Goal: Transaction & Acquisition: Purchase product/service

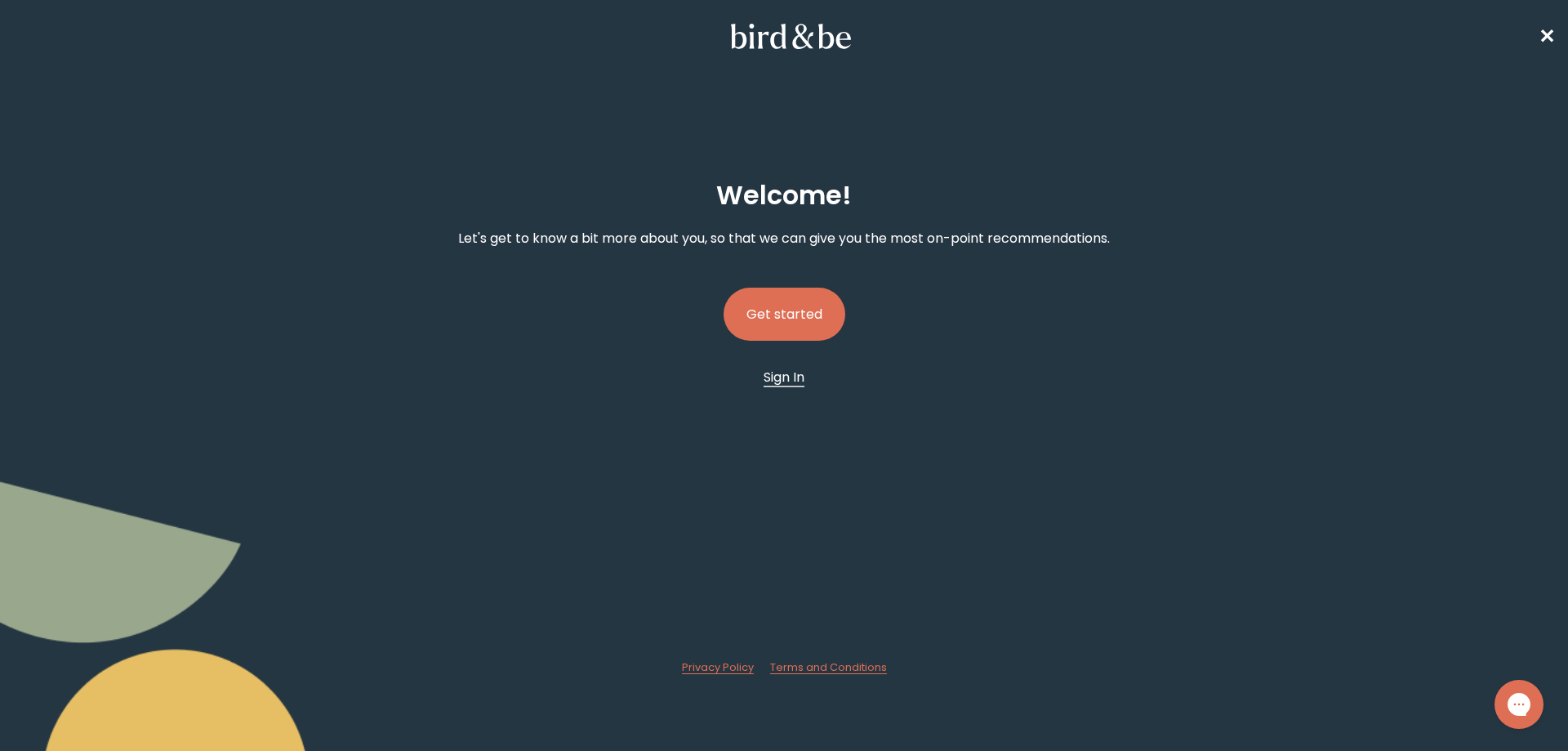
click at [783, 378] on span "Sign In" at bounding box center [784, 377] width 41 height 19
click at [793, 321] on button "Get started" at bounding box center [784, 315] width 122 height 53
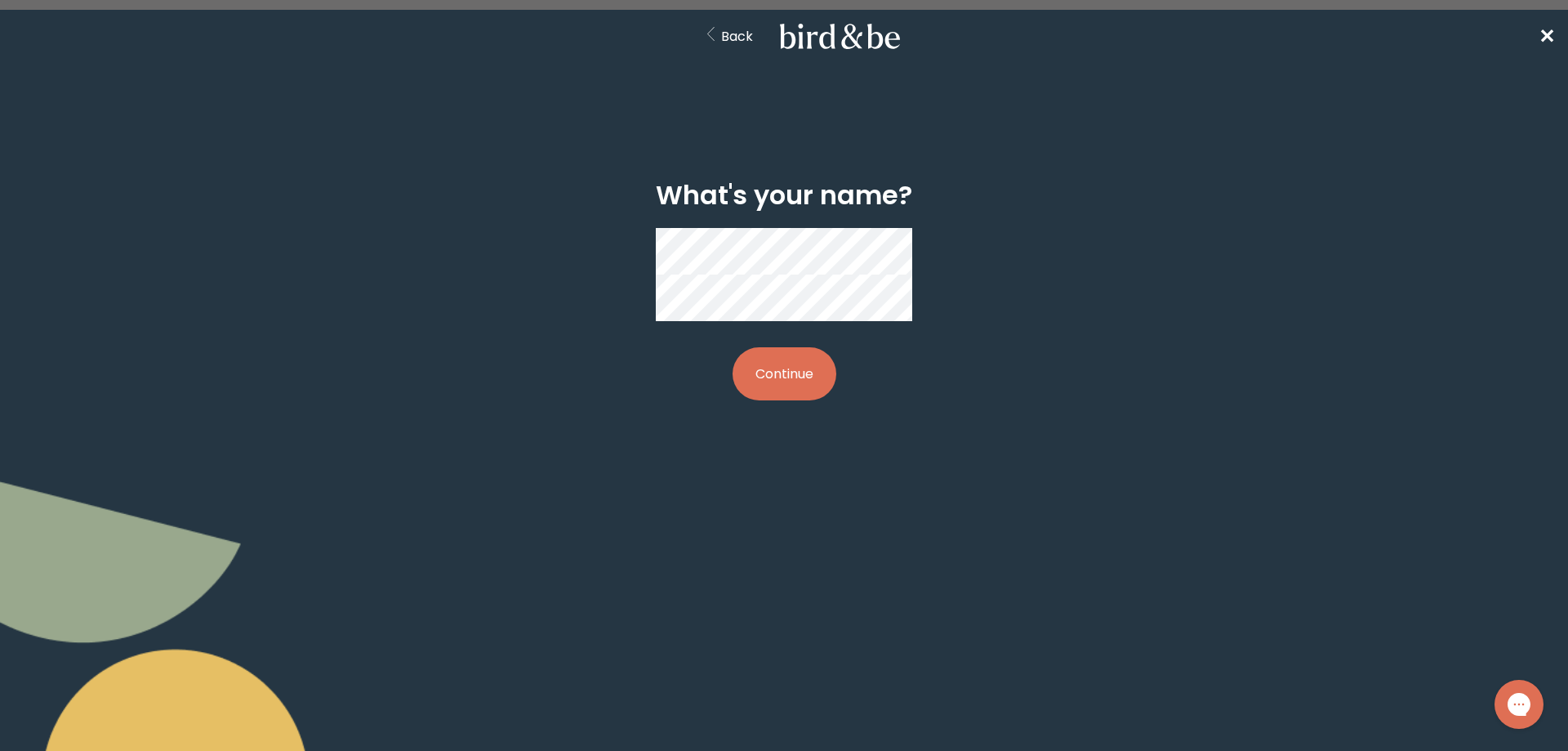
click at [789, 347] on button "Continue" at bounding box center [784, 374] width 104 height 53
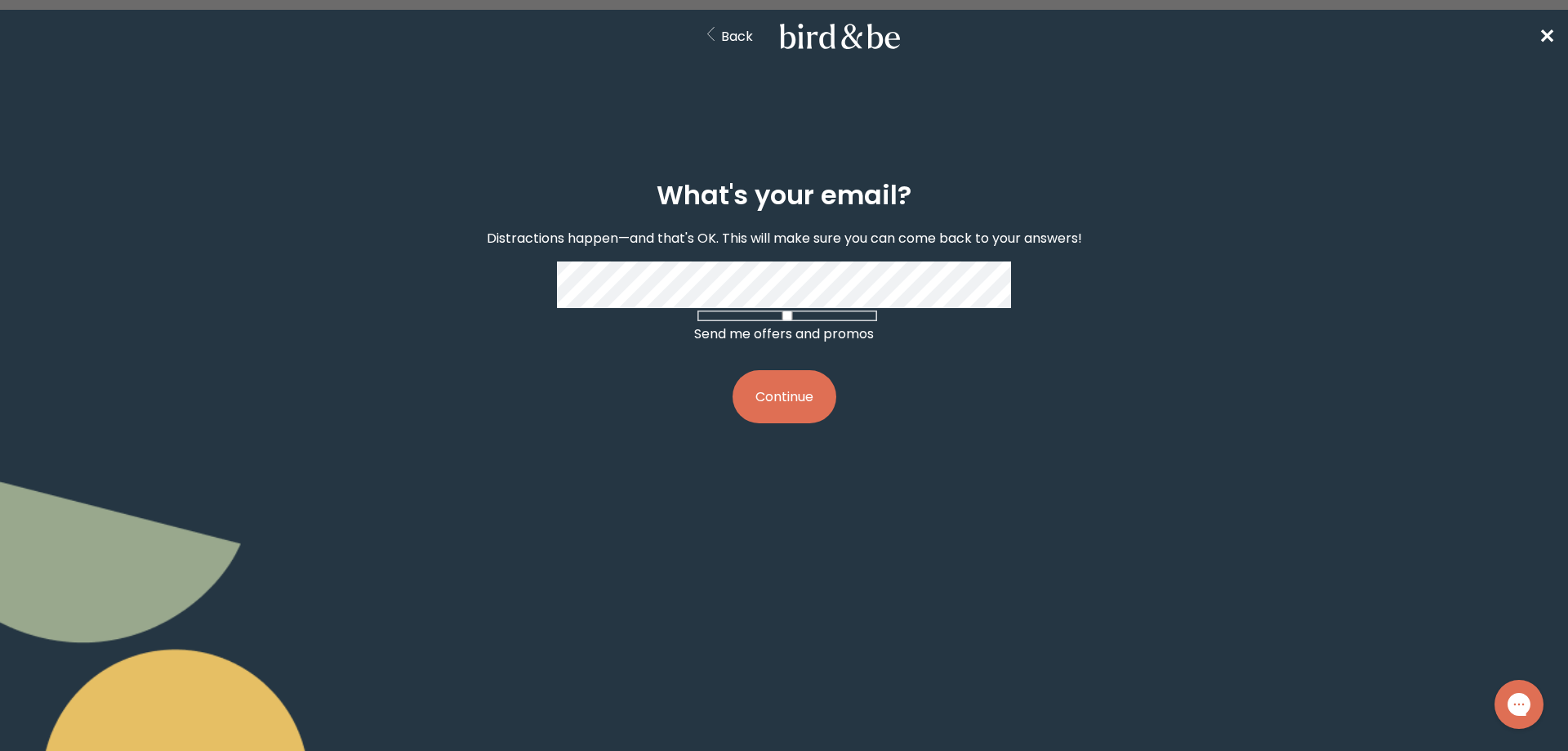
click at [800, 415] on button "Continue" at bounding box center [784, 397] width 104 height 53
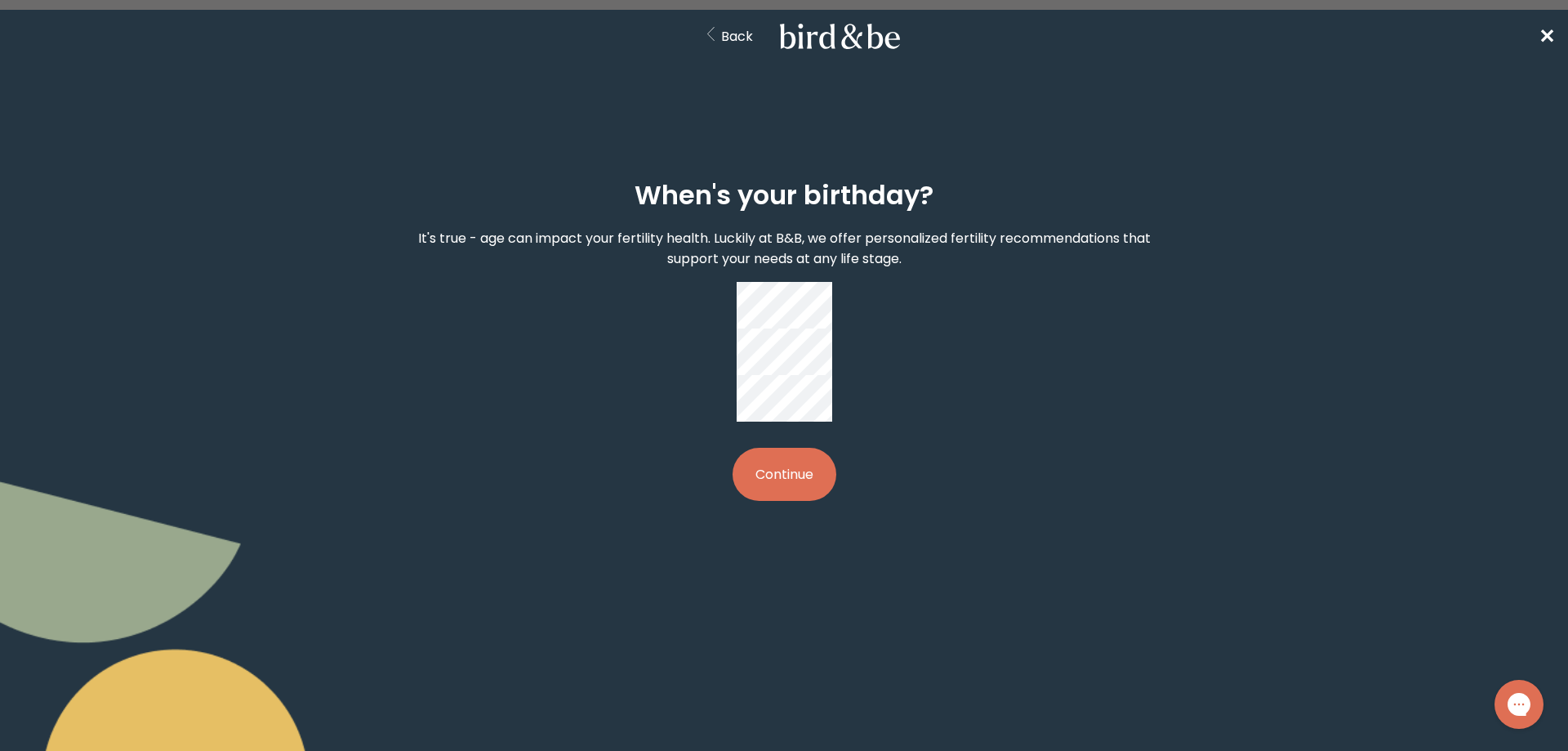
click at [794, 447] on button "Continue" at bounding box center [784, 474] width 104 height 53
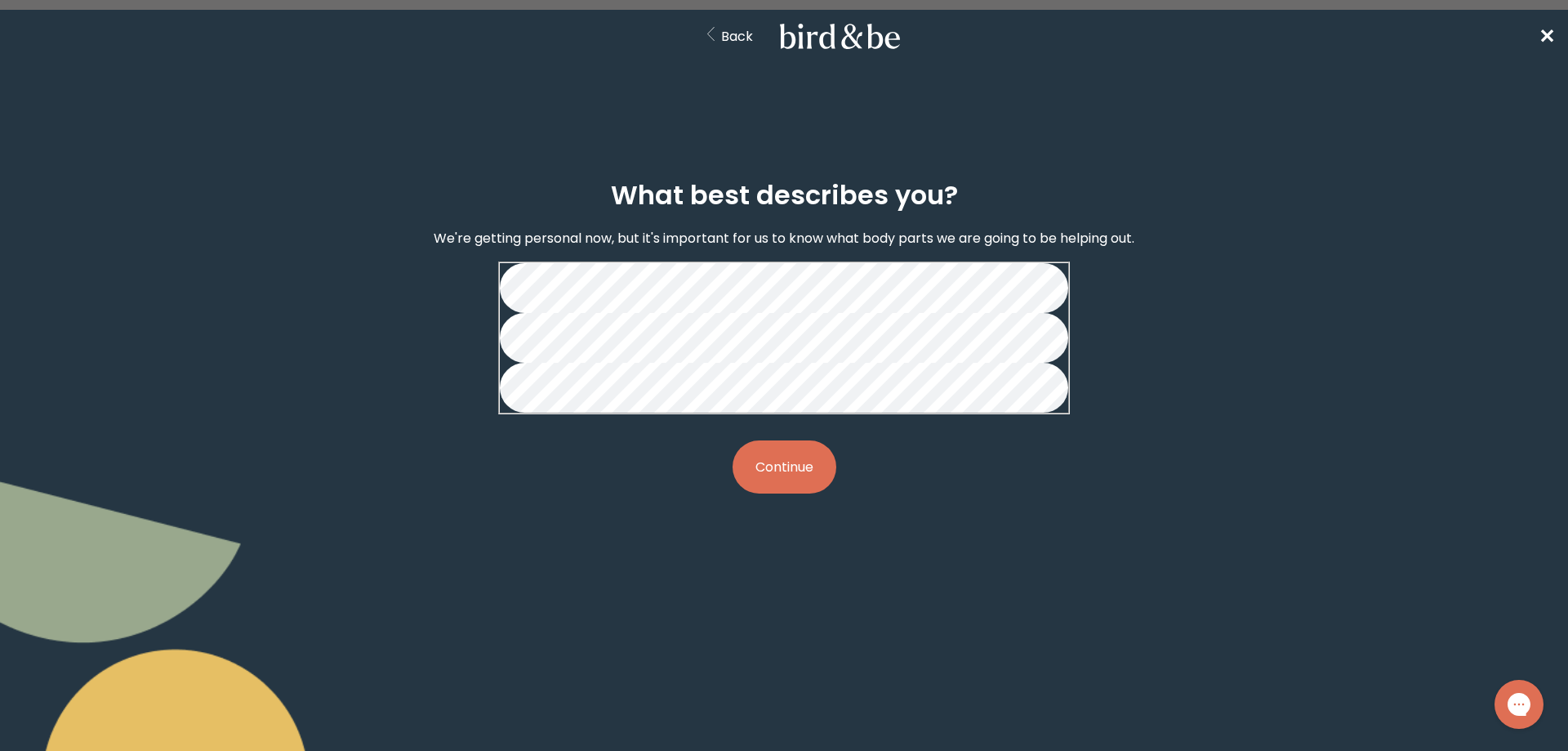
click at [800, 494] on button "Continue" at bounding box center [784, 467] width 104 height 53
click at [822, 494] on button "Continue" at bounding box center [784, 467] width 104 height 53
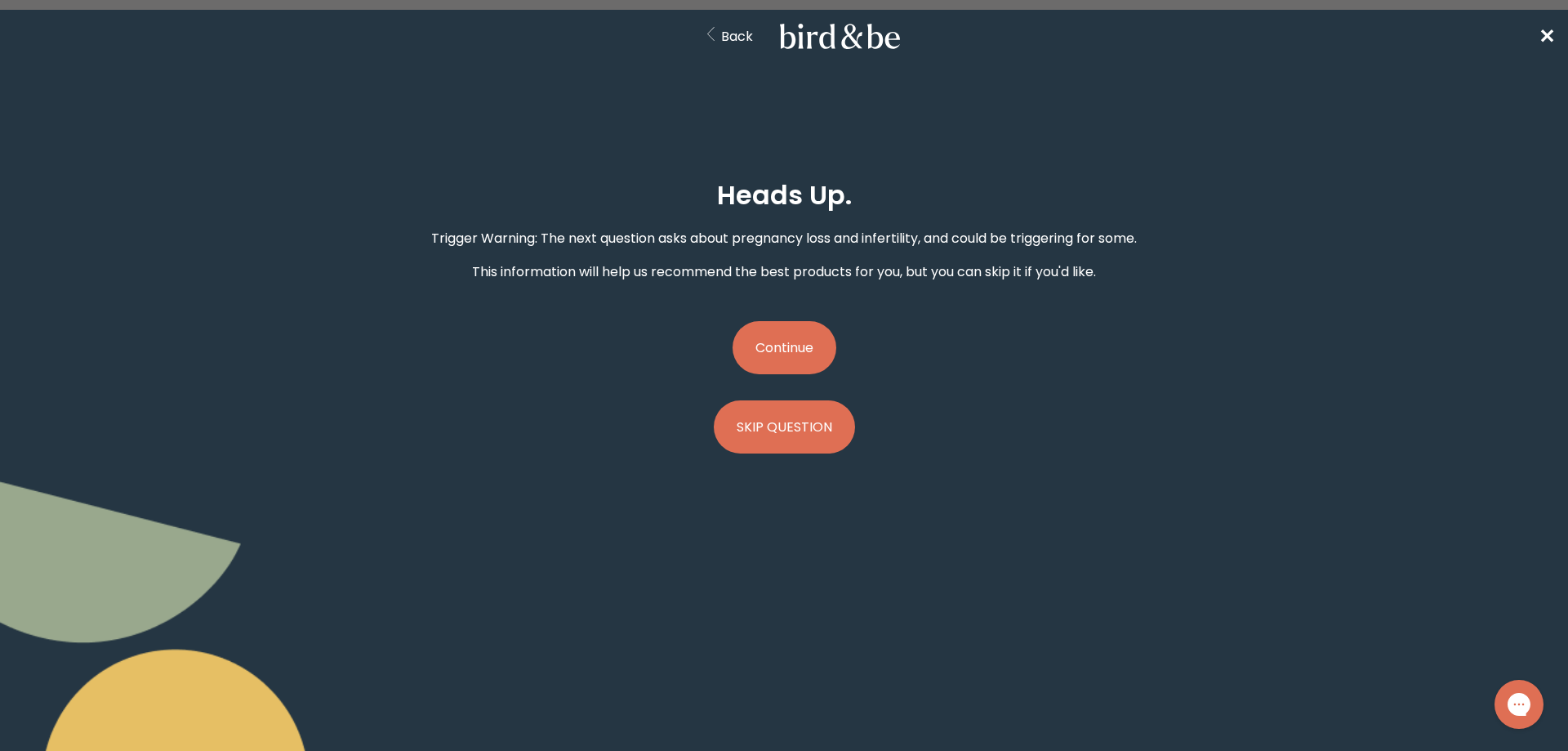
click at [799, 358] on button "Continue" at bounding box center [784, 348] width 104 height 53
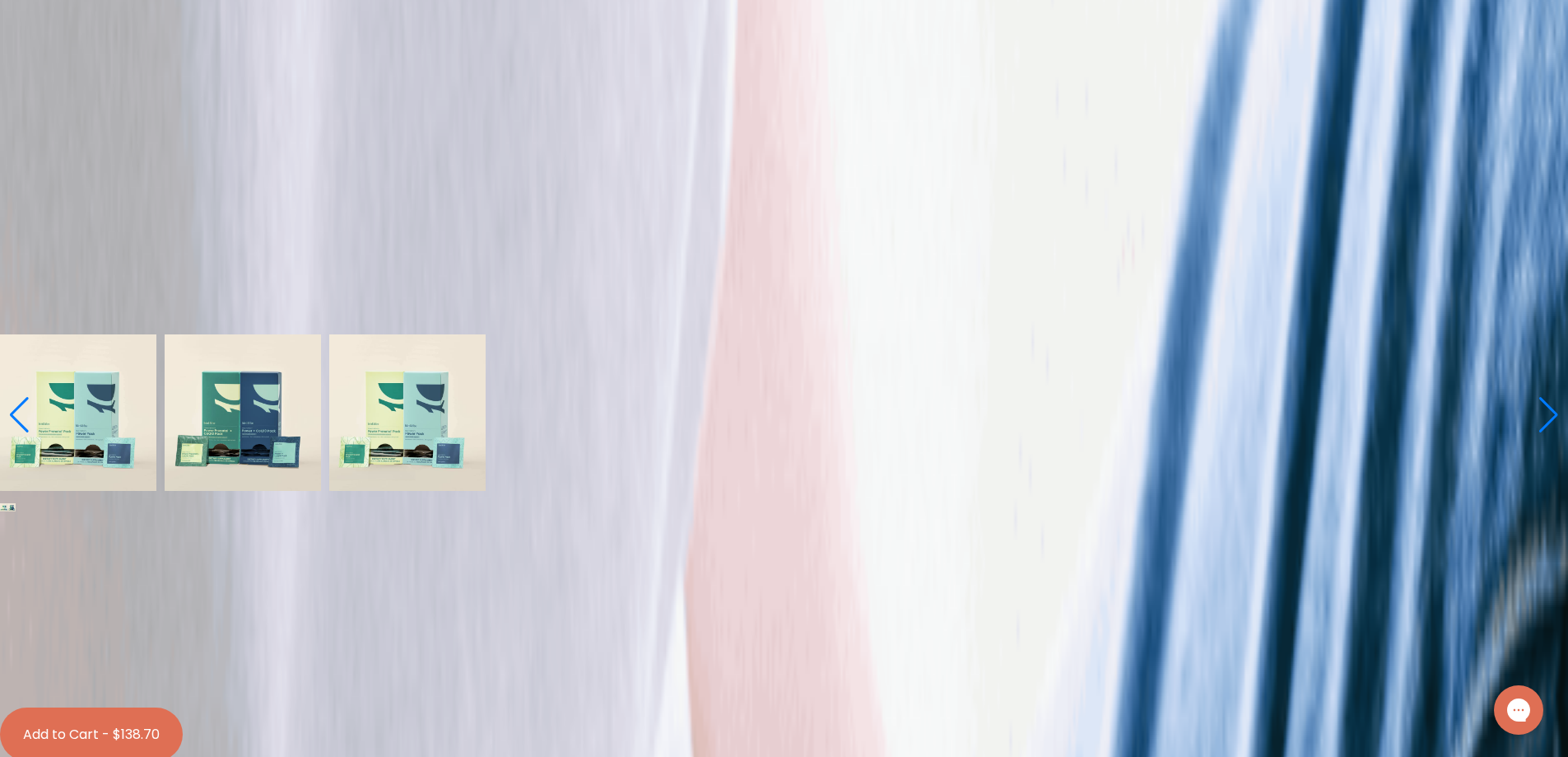
scroll to position [329, 0]
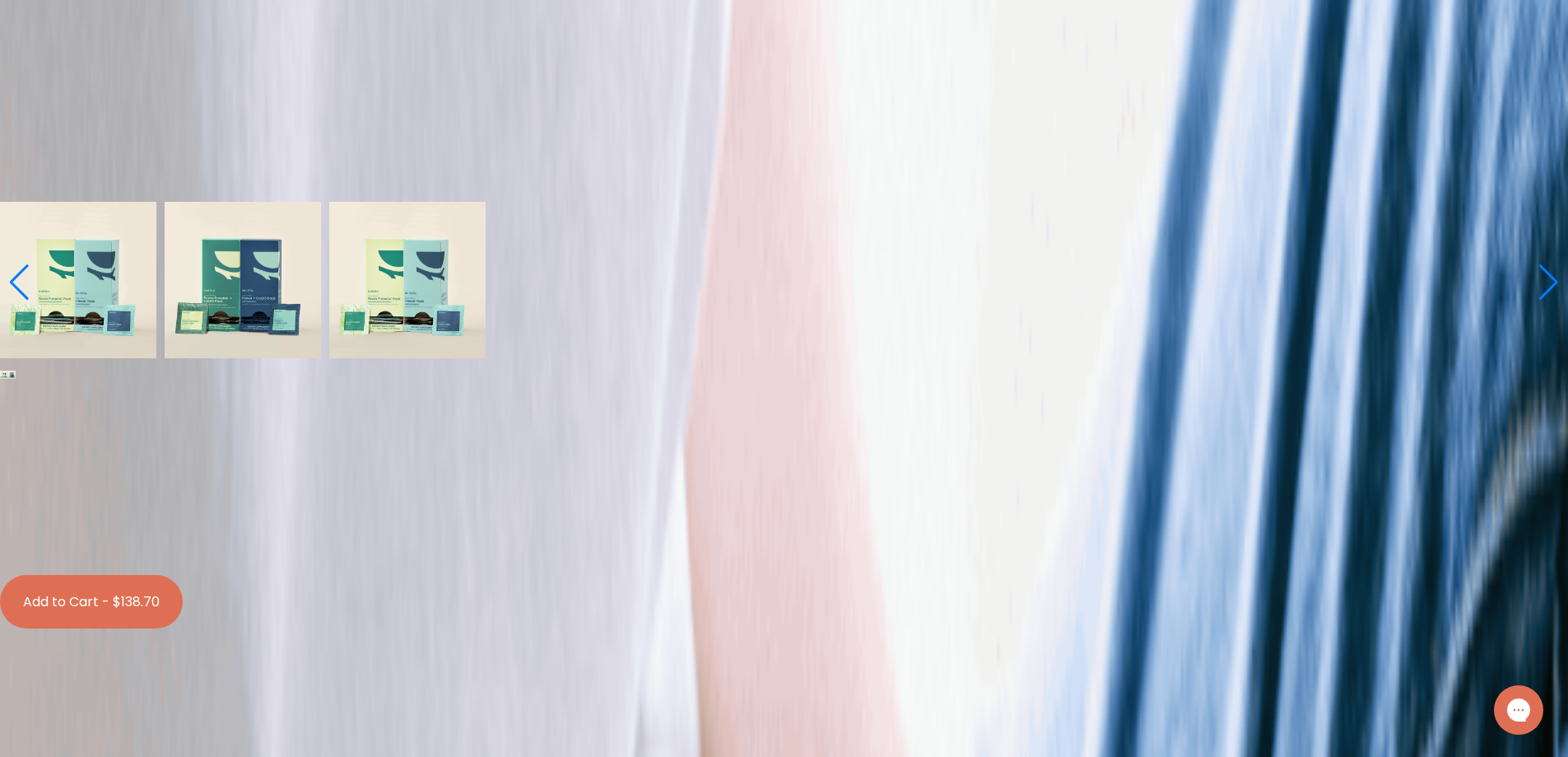
click at [763, 482] on label "With CoQ10 Boosts" at bounding box center [784, 492] width 1561 height 21
click at [18, 466] on input "With CoQ10 Boosts" at bounding box center [12, 471] width 11 height 11
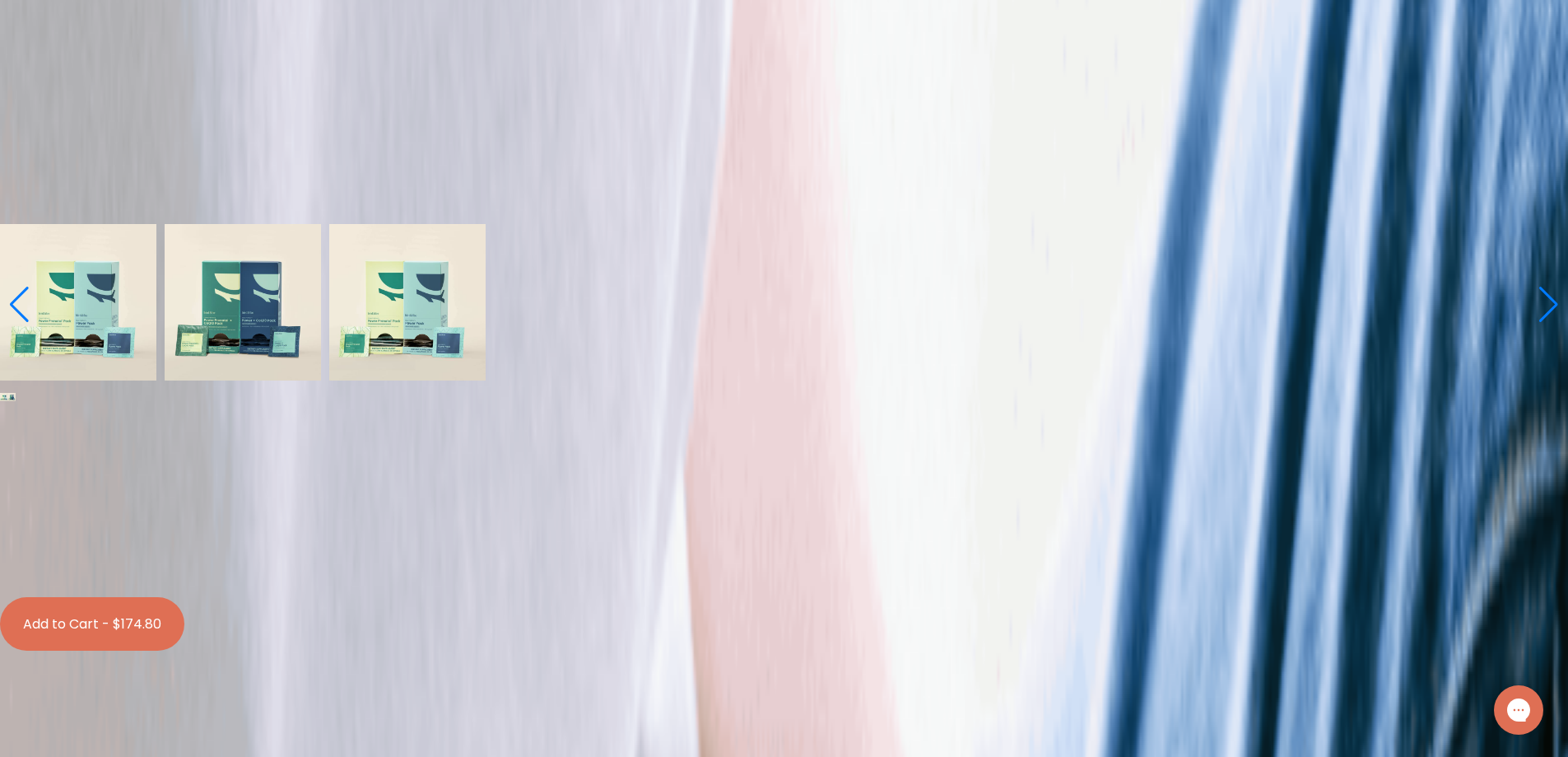
scroll to position [412, 0]
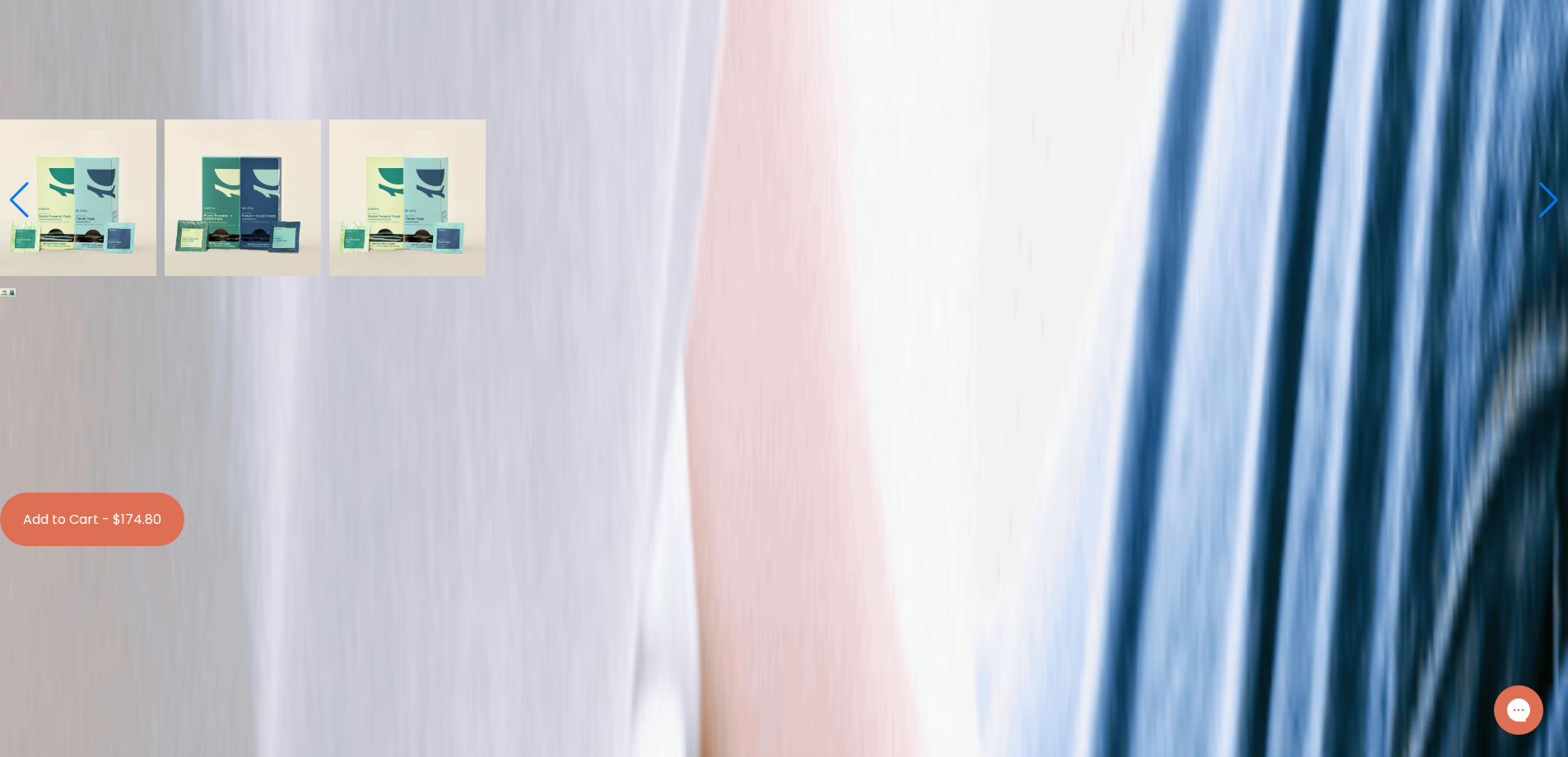
click at [703, 457] on div at bounding box center [784, 457] width 1561 height 0
click at [703, 460] on input "$174.80 $165.61 Subscribe + Free Shipping" at bounding box center [787, 465] width 1561 height 11
radio input "true"
click at [702, 423] on div at bounding box center [784, 423] width 1561 height 0
click at [702, 426] on input "$184.00 $174.80 One-time purchase" at bounding box center [787, 431] width 1561 height 11
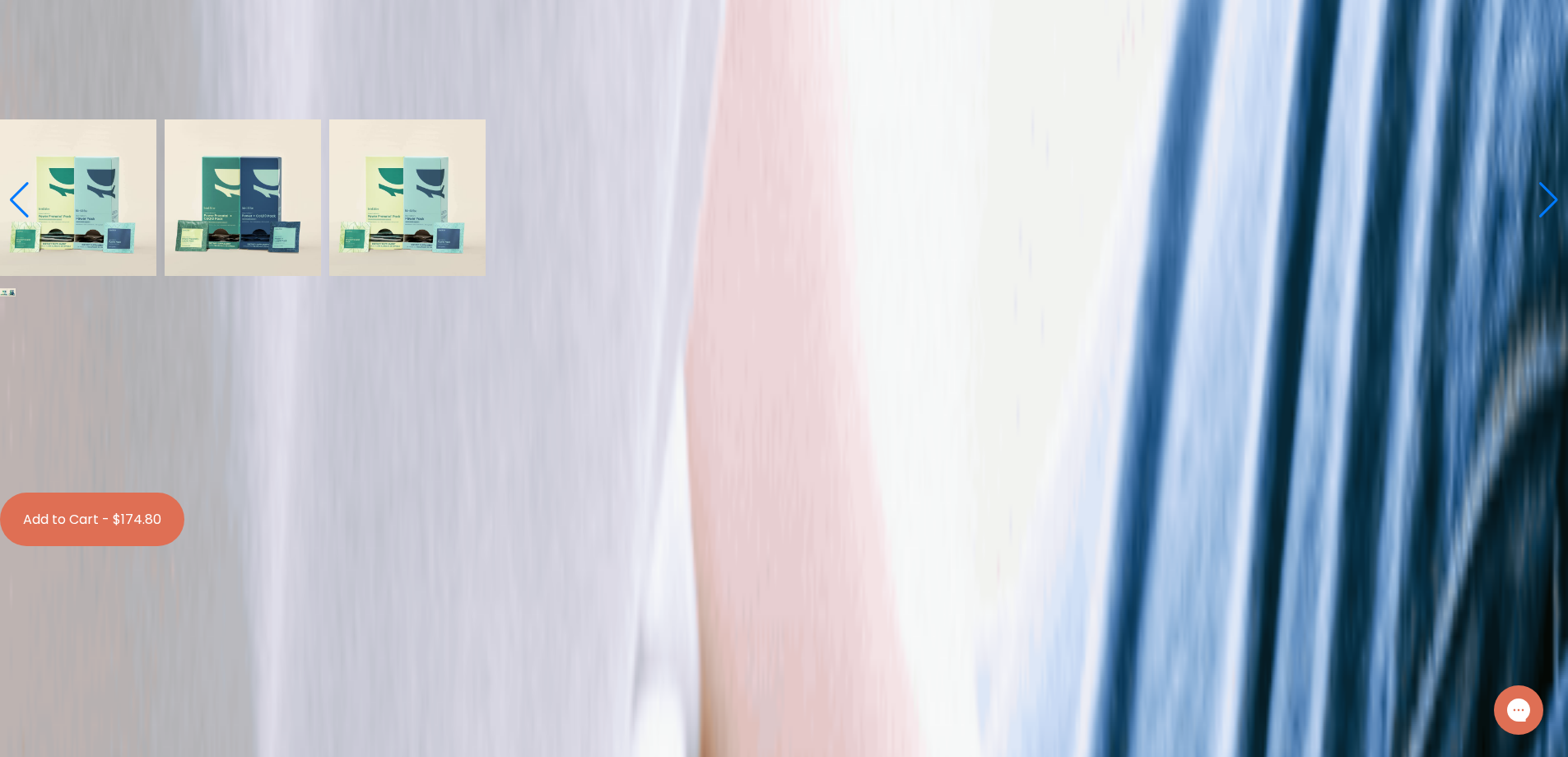
click at [184, 512] on button "Add to Cart - $174.80" at bounding box center [92, 520] width 184 height 54
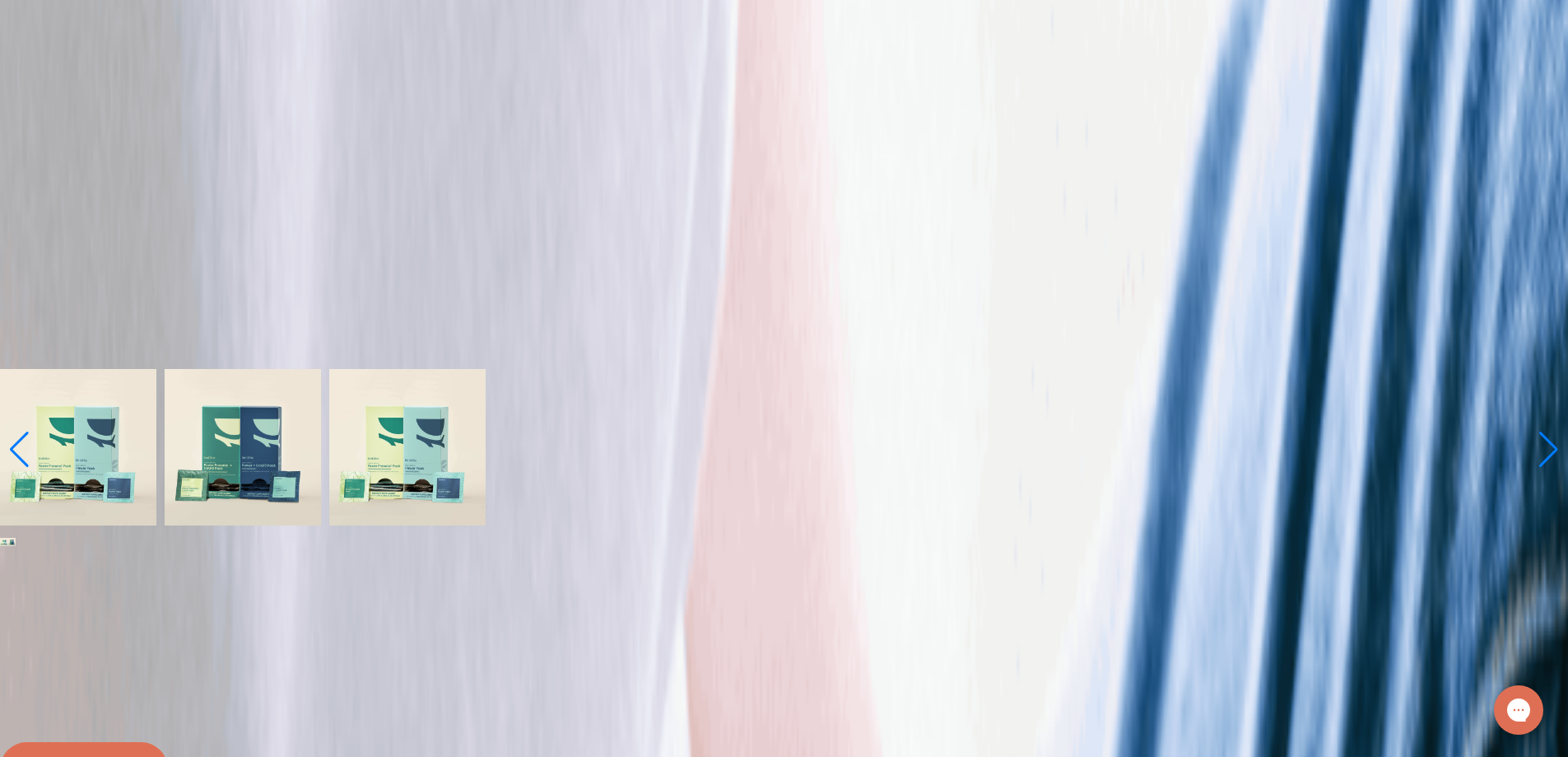
scroll to position [165, 0]
click at [578, 605] on label "No CoQ10 Boosts" at bounding box center [784, 615] width 1561 height 21
click at [18, 588] on input "No CoQ10 Boosts" at bounding box center [12, 593] width 11 height 11
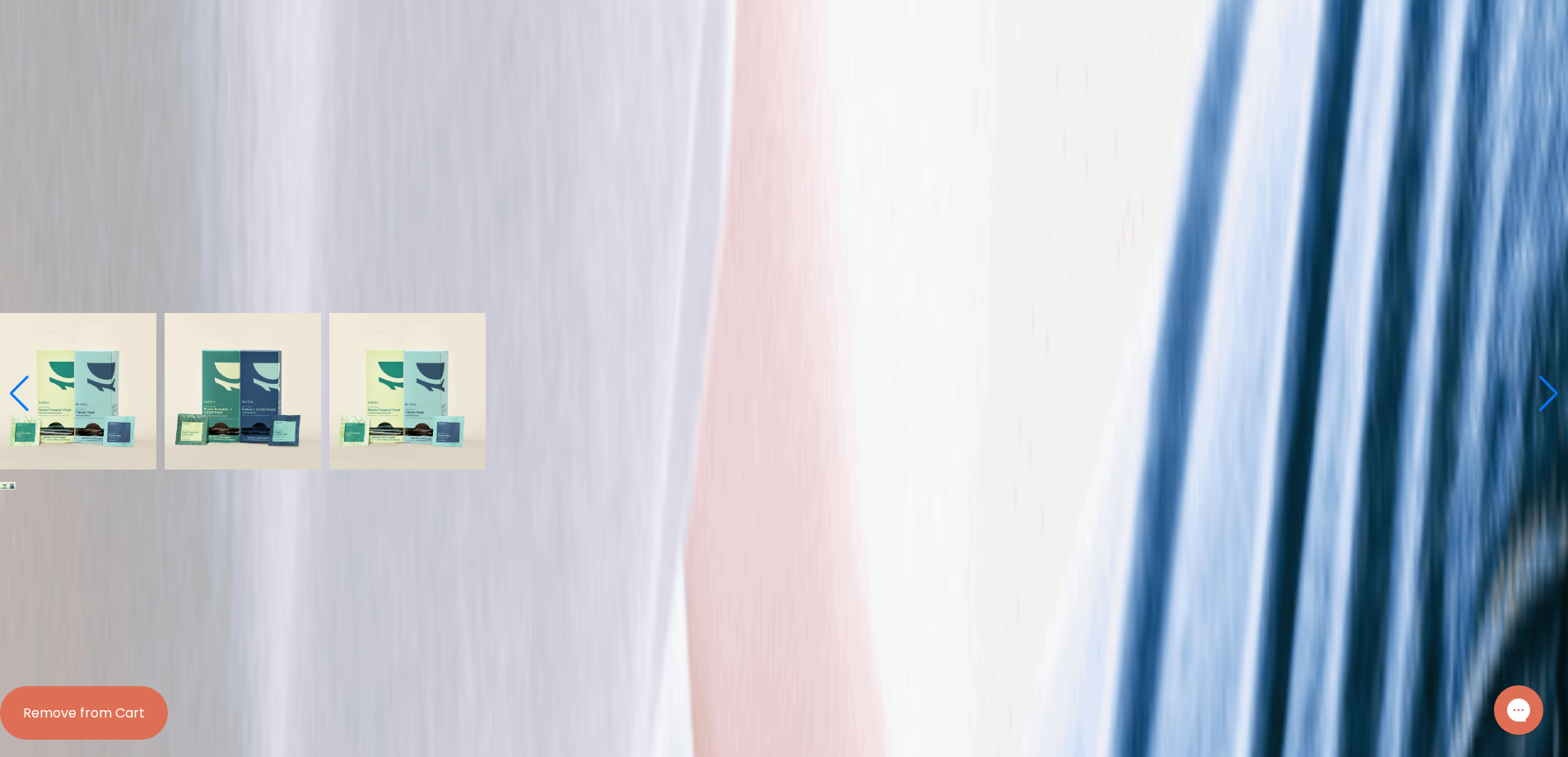
scroll to position [247, 0]
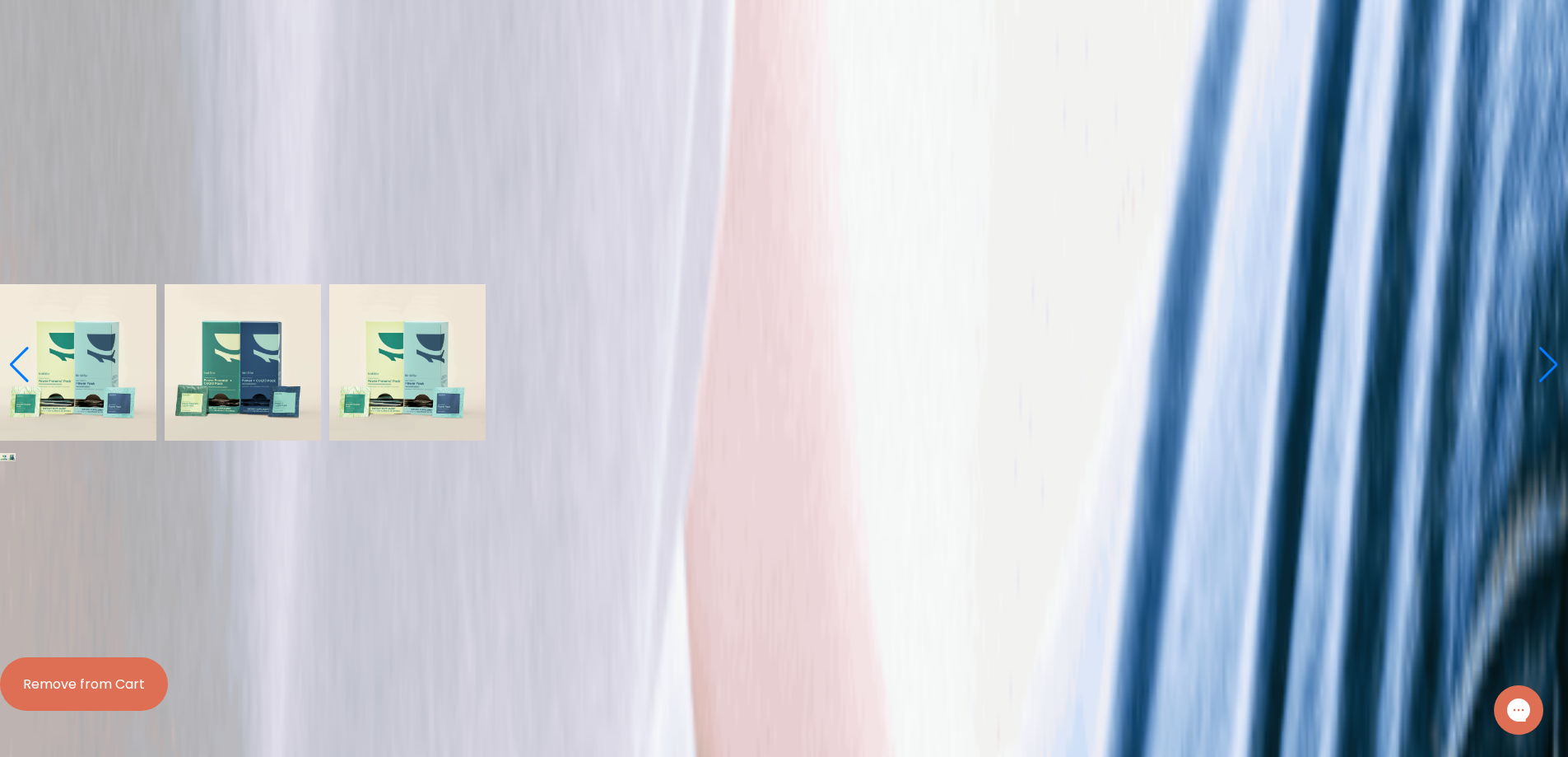
click at [716, 565] on label "With CoQ10 Boosts" at bounding box center [784, 574] width 1561 height 21
click at [18, 548] on input "With CoQ10 Boosts" at bounding box center [12, 553] width 11 height 11
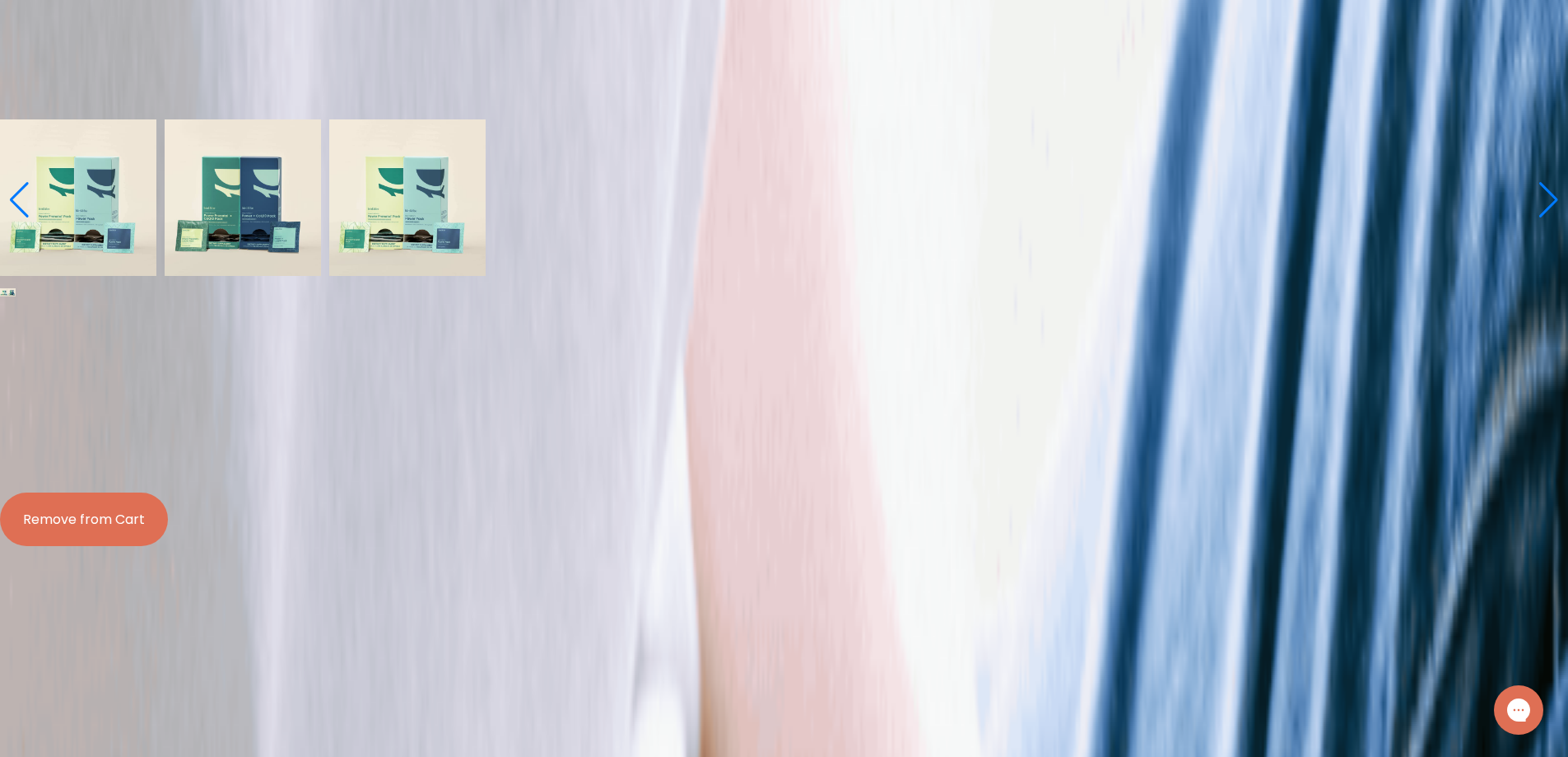
scroll to position [0, 0]
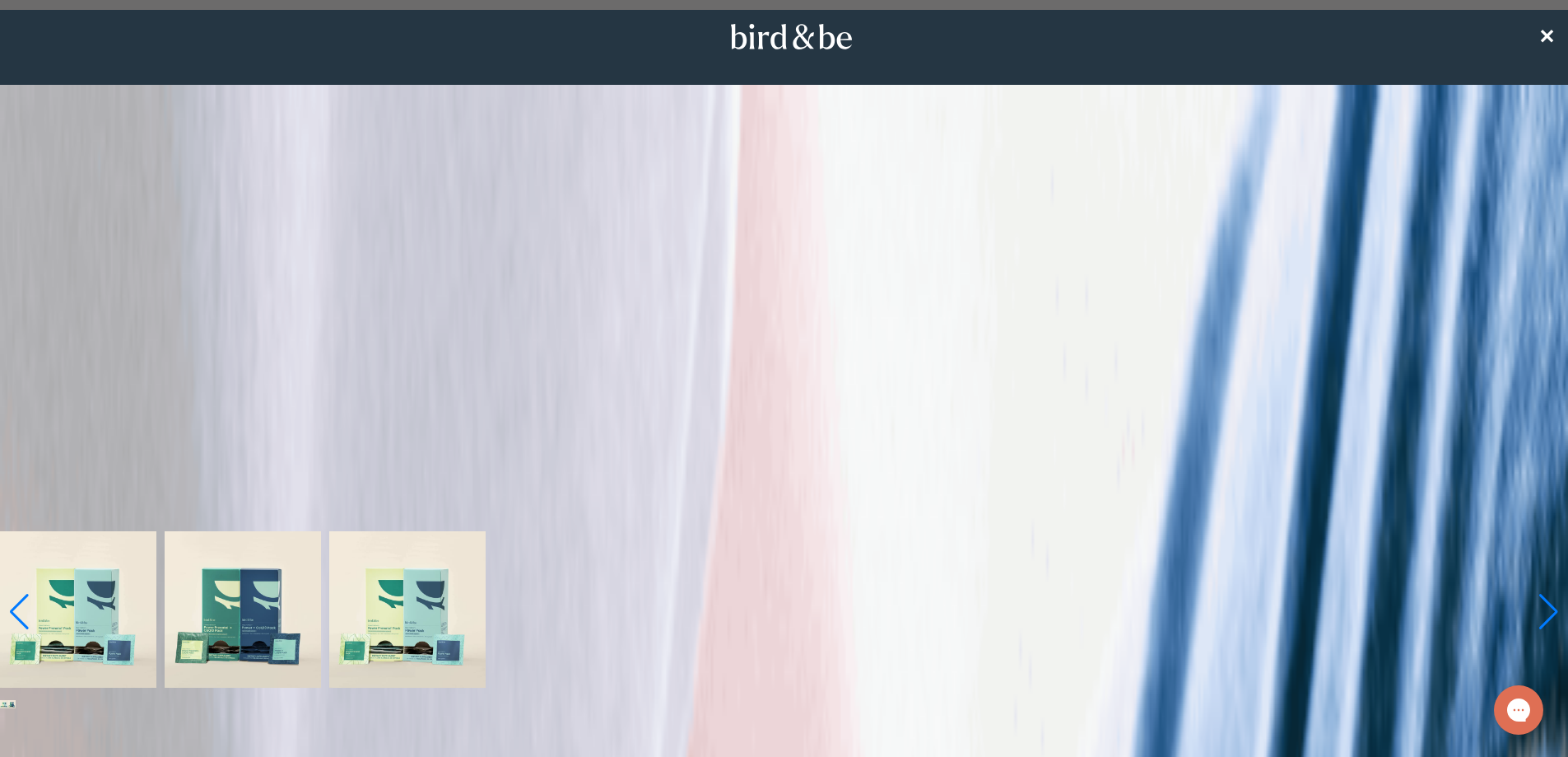
click at [805, 37] on icon at bounding box center [791, 37] width 130 height 26
